Goal: Information Seeking & Learning: Learn about a topic

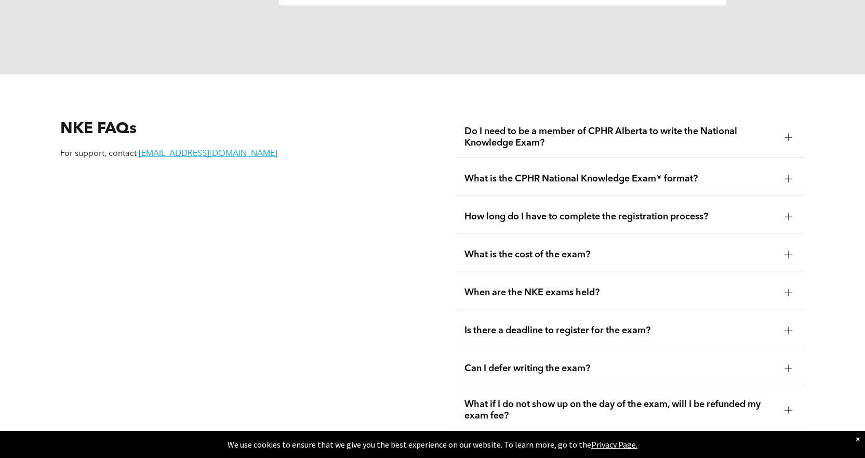
scroll to position [1351, 0]
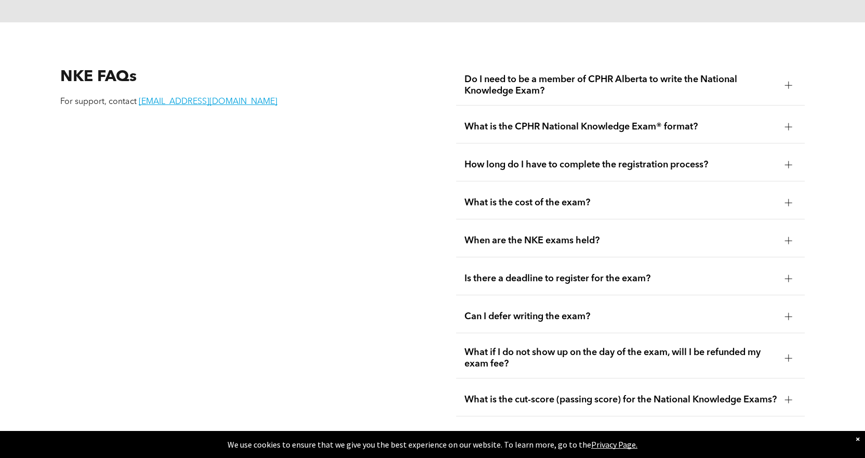
click at [784, 271] on div at bounding box center [789, 279] width 16 height 16
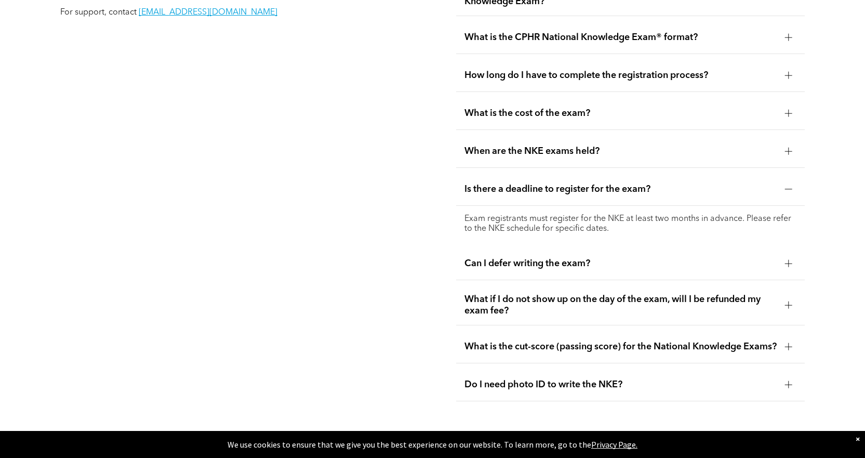
scroll to position [1507, 0]
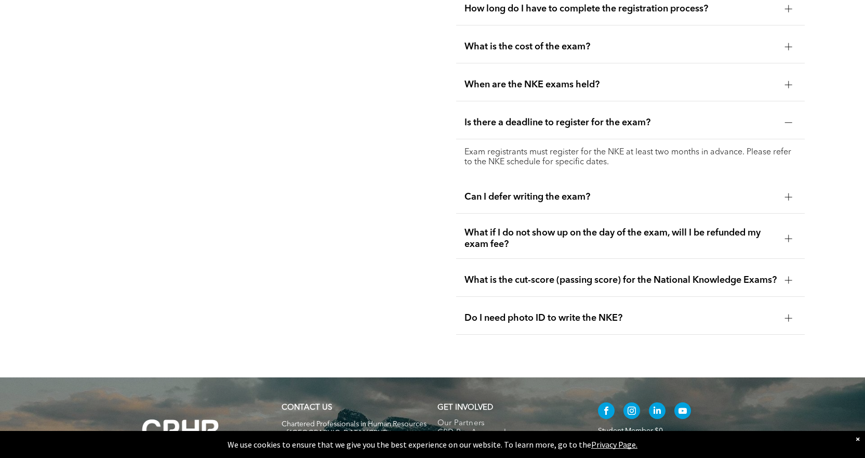
click at [504, 117] on span "Is there a deadline to register for the exam?" at bounding box center [620, 122] width 312 height 11
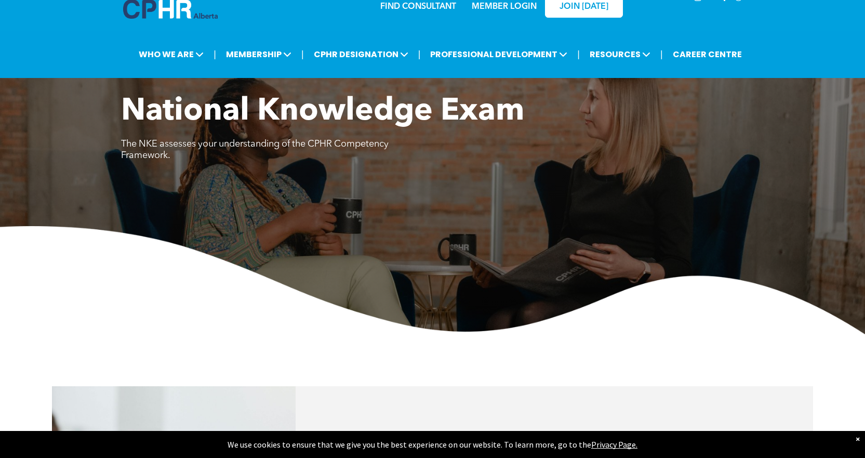
scroll to position [0, 0]
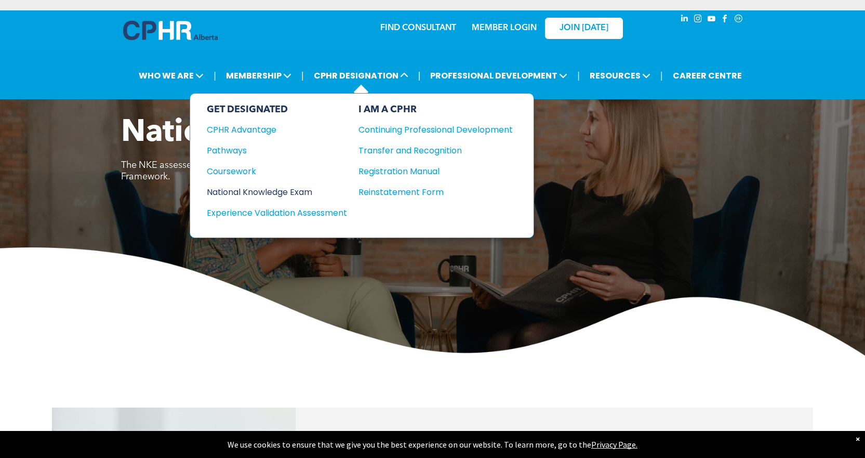
click at [257, 192] on div "National Knowledge Exam" at bounding box center [270, 191] width 126 height 13
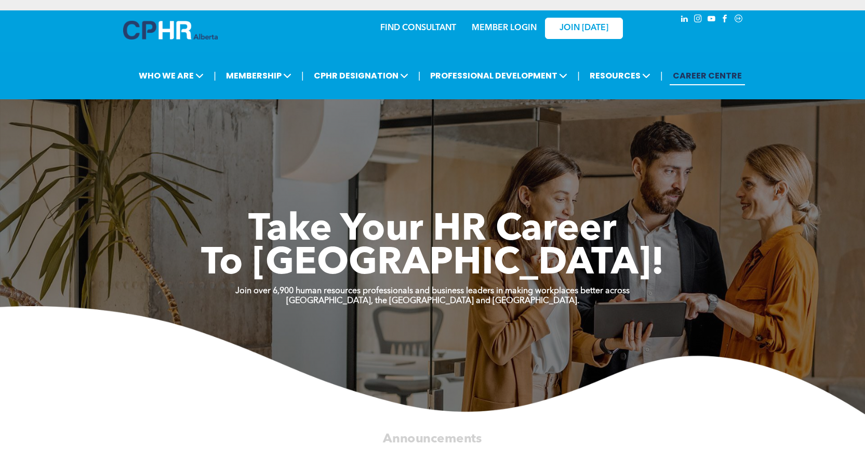
click at [497, 25] on link "MEMBER LOGIN" at bounding box center [504, 28] width 65 height 8
